Goal: Find contact information: Obtain details needed to contact an individual or organization

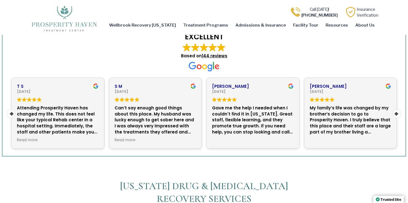
scroll to position [1487, 0]
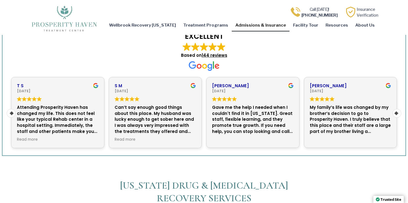
click at [271, 31] on link "Admissions & Insurance" at bounding box center [261, 25] width 58 height 13
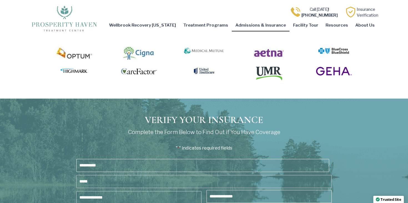
scroll to position [1093, 0]
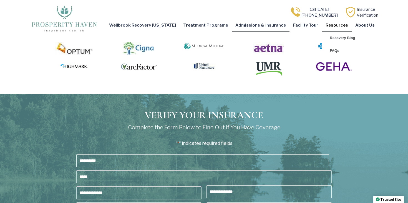
click at [339, 26] on link "Resources" at bounding box center [337, 25] width 30 height 13
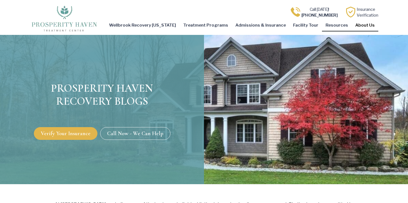
click at [368, 25] on link "About Us" at bounding box center [365, 25] width 27 height 13
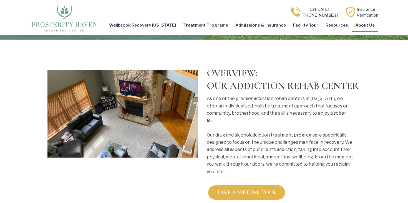
scroll to position [143, 0]
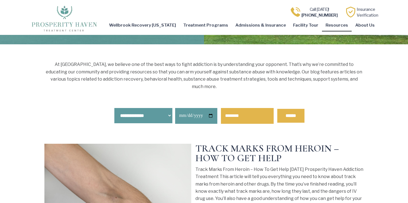
scroll to position [215, 0]
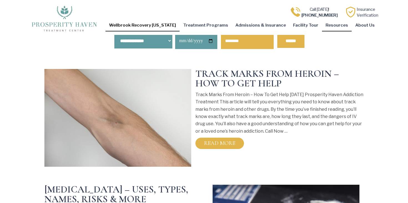
click at [171, 25] on link "Wellbrook Recovery [US_STATE]" at bounding box center [142, 25] width 74 height 13
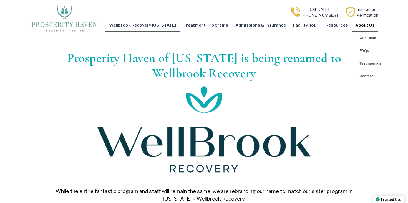
click at [363, 25] on link "About Us" at bounding box center [365, 25] width 27 height 13
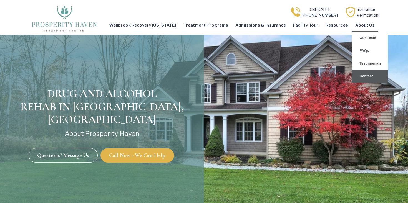
click at [369, 80] on link "Contact" at bounding box center [370, 76] width 36 height 13
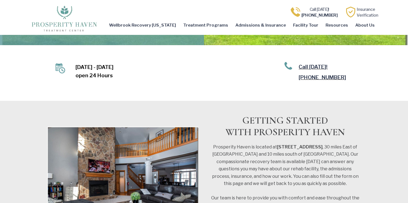
scroll to position [152, 0]
drag, startPoint x: 342, startPoint y: 73, endPoint x: 291, endPoint y: 73, distance: 51.3
click at [291, 73] on div "Call [DATE]! [PHONE_NUMBER]" at bounding box center [321, 72] width 75 height 21
click at [350, 74] on p "Call [DATE]! [PHONE_NUMBER]" at bounding box center [329, 72] width 61 height 21
drag, startPoint x: 339, startPoint y: 74, endPoint x: 298, endPoint y: 74, distance: 41.3
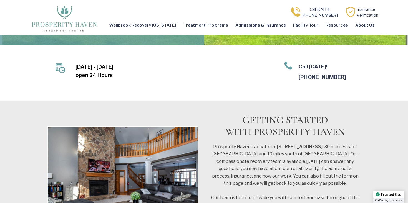
click at [298, 74] on div "Call [DATE]! [PHONE_NUMBER]" at bounding box center [321, 72] width 75 height 21
copy link "[PHONE_NUMBER]"
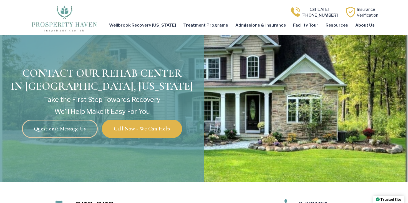
scroll to position [0, 0]
